Goal: Task Accomplishment & Management: Manage account settings

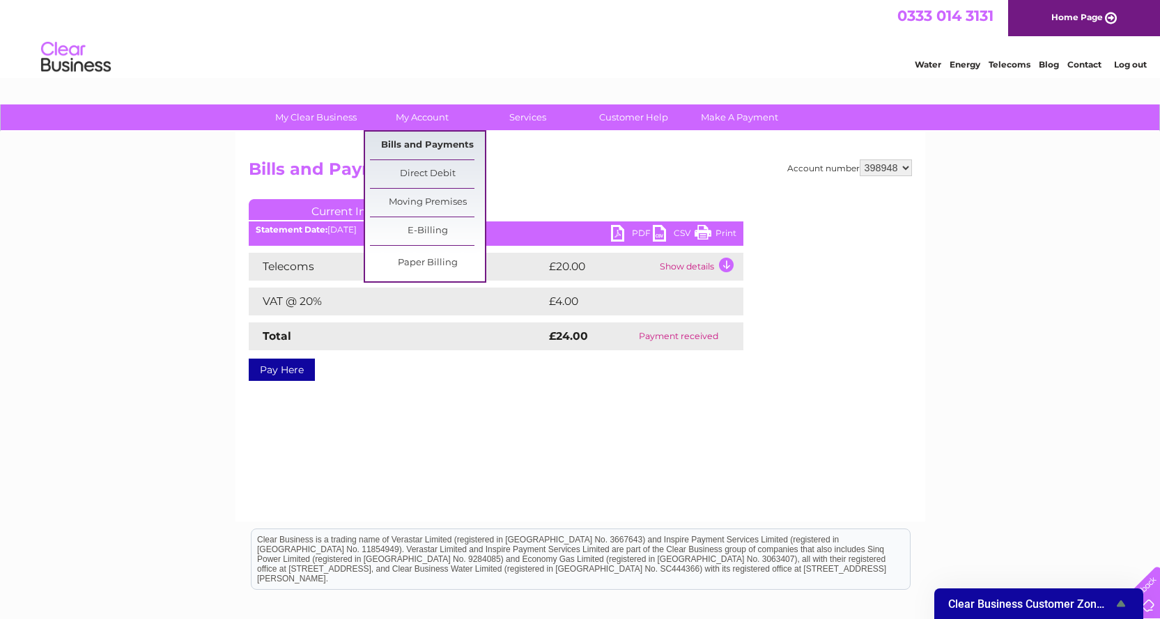
click at [426, 141] on link "Bills and Payments" at bounding box center [427, 146] width 115 height 28
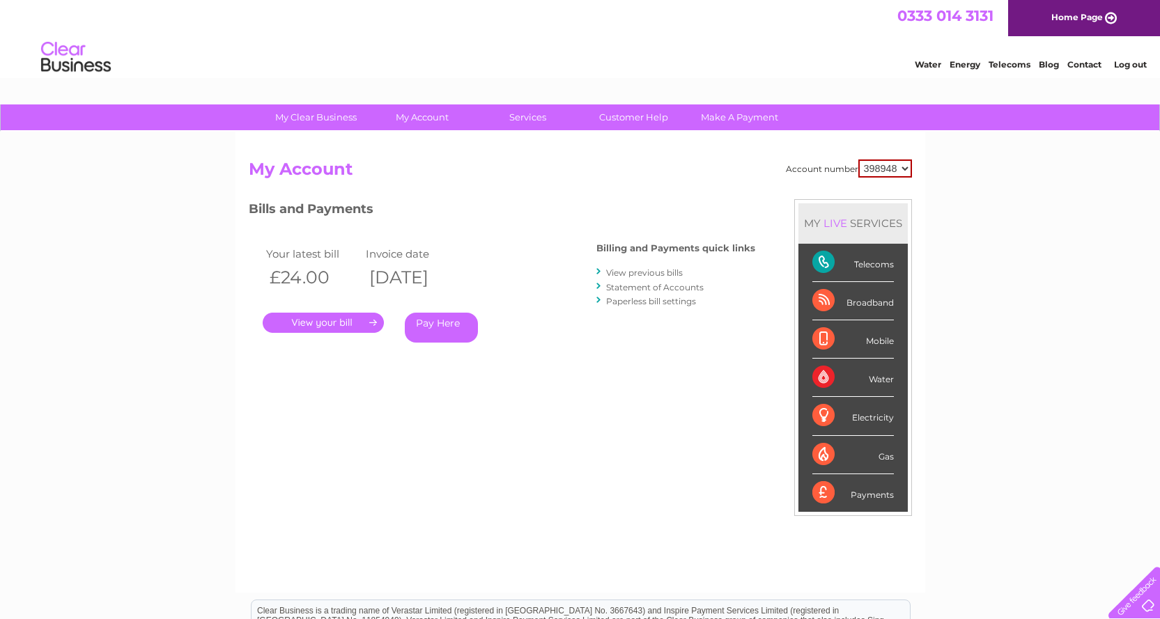
click at [621, 272] on link "View previous bills" at bounding box center [644, 273] width 77 height 10
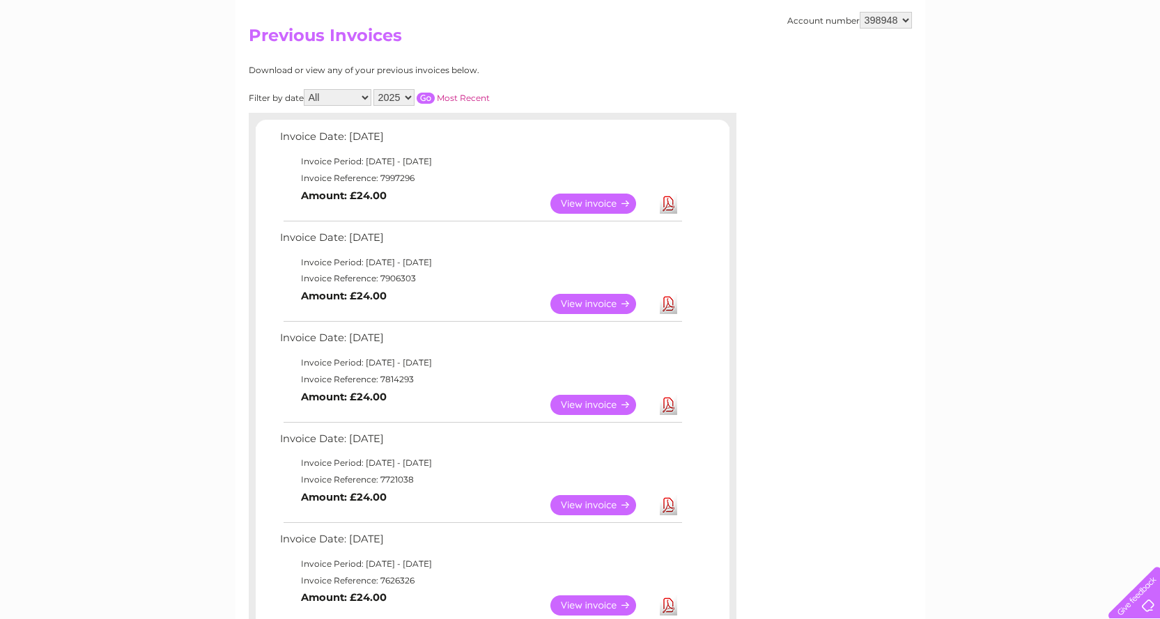
scroll to position [209, 0]
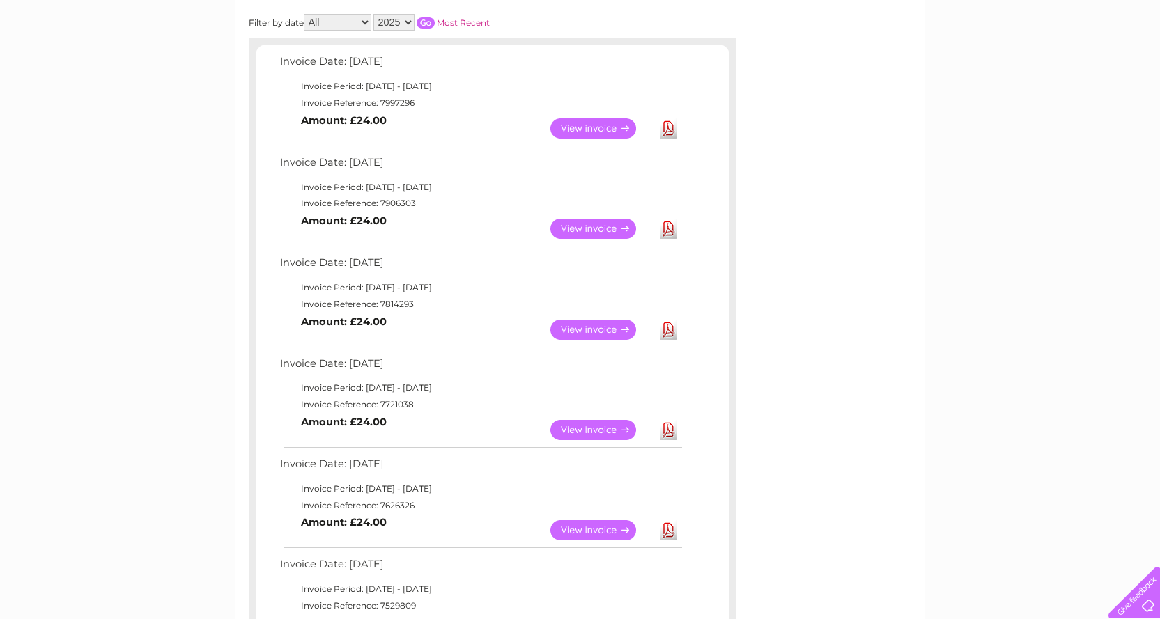
click at [617, 327] on link "View" at bounding box center [601, 330] width 102 height 20
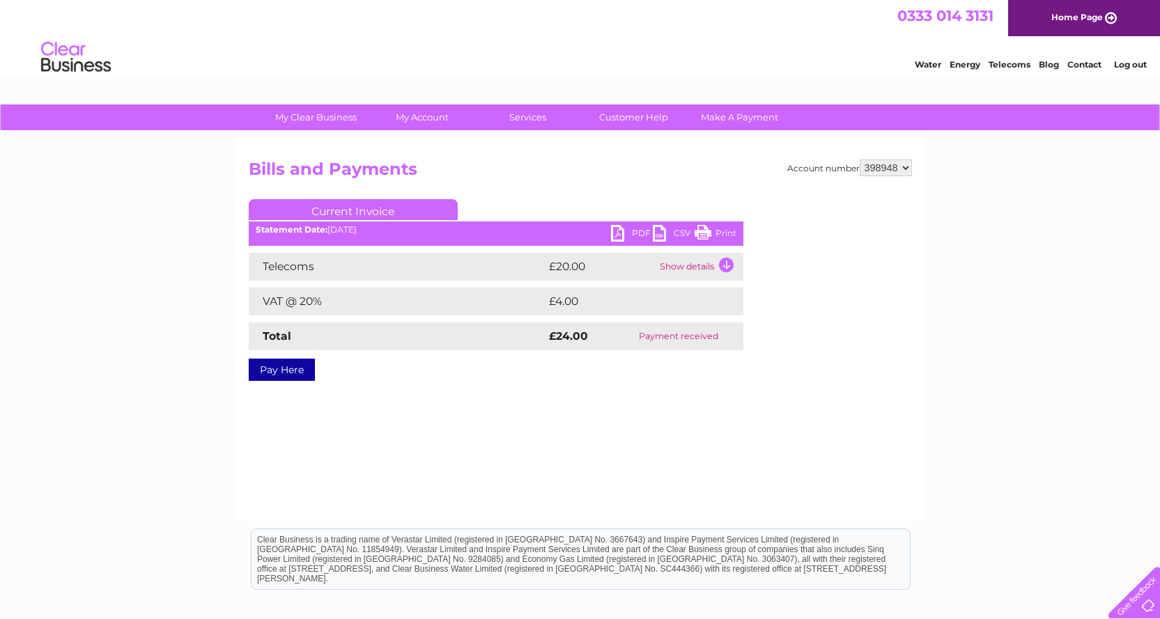
click at [635, 230] on link "PDF" at bounding box center [632, 235] width 42 height 20
